Goal: Find specific page/section: Find specific page/section

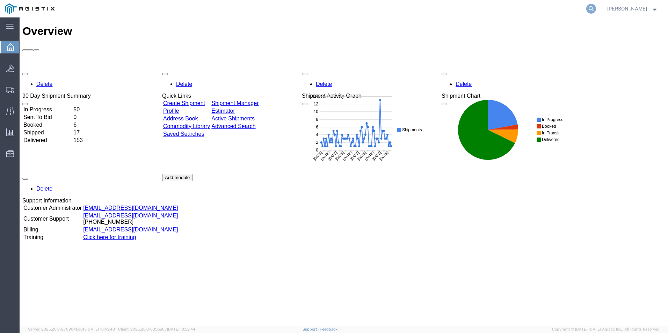
click at [591, 6] on icon at bounding box center [591, 9] width 10 height 10
click at [465, 14] on input "search" at bounding box center [480, 8] width 212 height 17
click at [407, 9] on input "search" at bounding box center [480, 8] width 212 height 17
